Goal: Find contact information: Find contact information

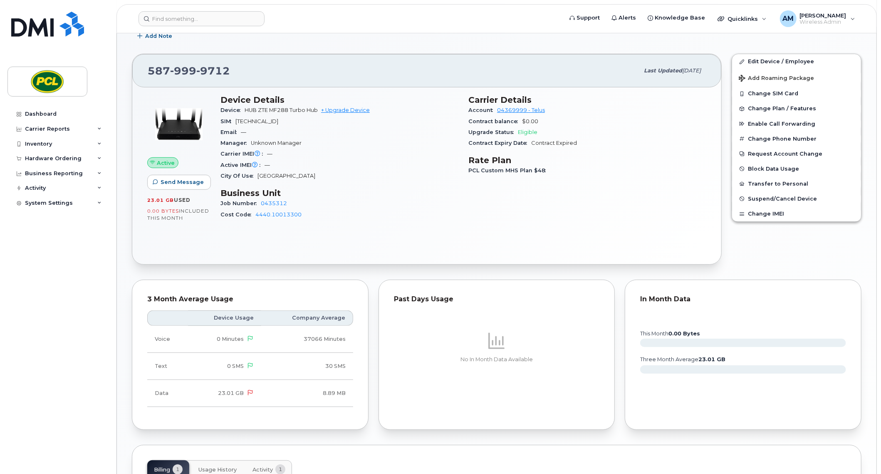
scroll to position [80, 0]
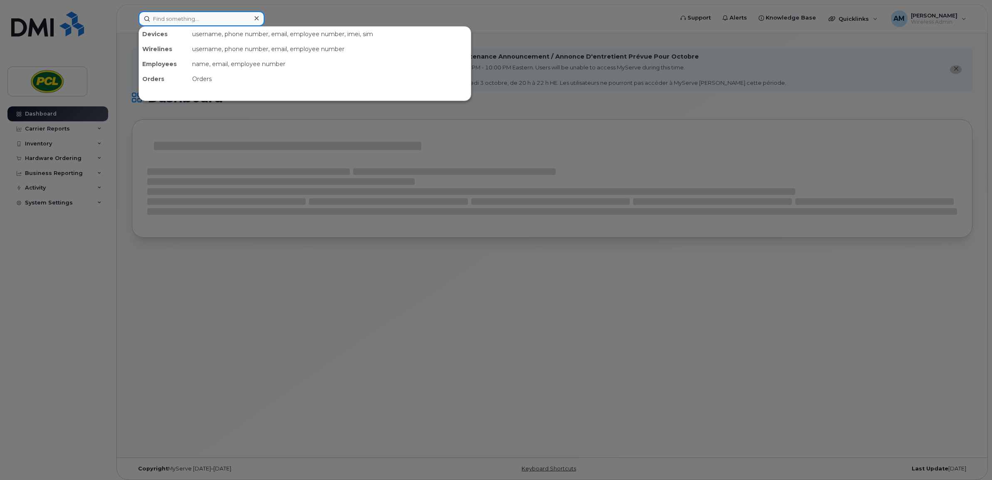
click at [227, 16] on input at bounding box center [201, 18] width 126 height 15
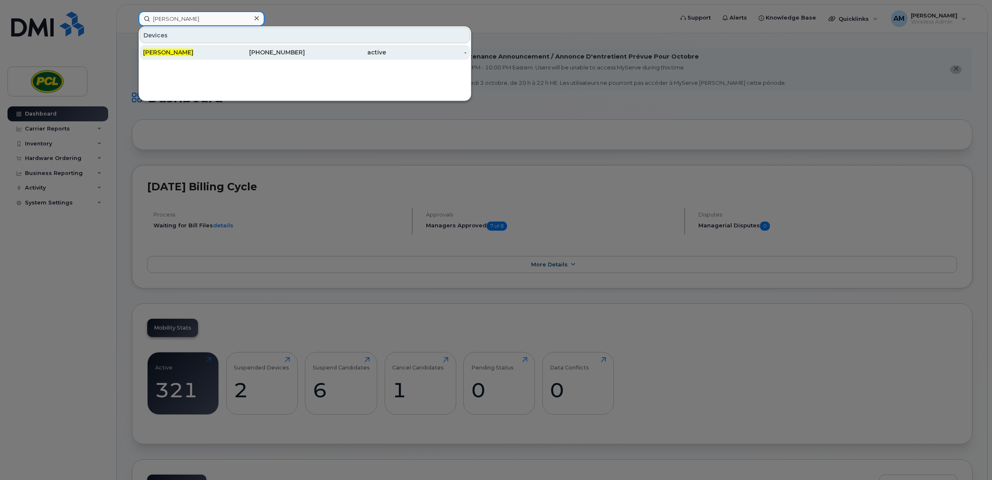
type input "james lee"
click at [258, 55] on div "403-899-7325" at bounding box center [264, 52] width 81 height 8
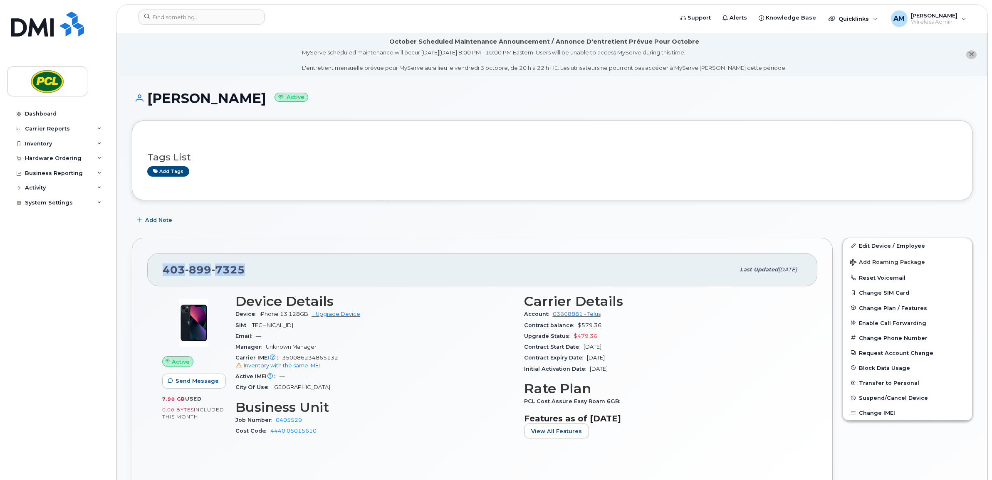
drag, startPoint x: 254, startPoint y: 267, endPoint x: 155, endPoint y: 273, distance: 99.6
click at [155, 273] on div "403 899 7325 Last updated Jun 16, 2025" at bounding box center [482, 269] width 670 height 33
copy span "403 899 7325"
